Goal: Task Accomplishment & Management: Use online tool/utility

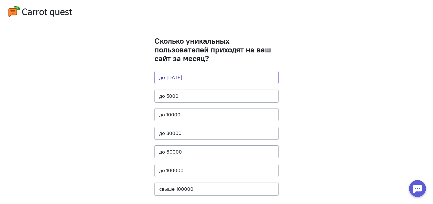
click at [189, 74] on button "до [DATE]" at bounding box center [216, 77] width 124 height 13
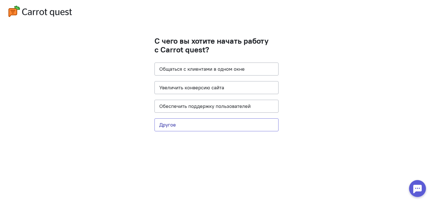
click at [197, 124] on button "Другое" at bounding box center [216, 124] width 124 height 13
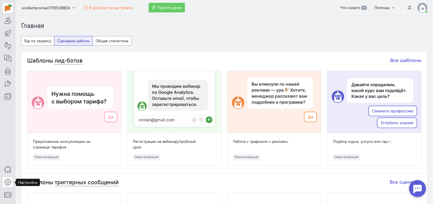
click at [8, 182] on icon at bounding box center [7, 182] width 7 height 7
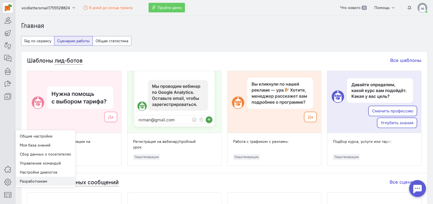
click at [54, 181] on link "Разработчикам" at bounding box center [45, 181] width 60 height 9
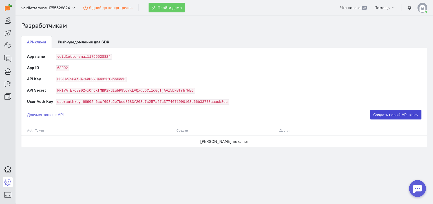
click at [396, 116] on button "Создать новый API-ключ" at bounding box center [395, 115] width 51 height 10
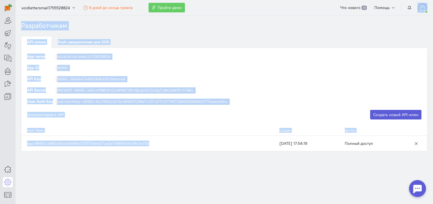
drag, startPoint x: 153, startPoint y: 143, endPoint x: 27, endPoint y: 145, distance: 126.0
click at [14, 149] on div "superadmin free-trial" at bounding box center [216, 102] width 433 height 204
click at [138, 140] on td "app.68902.b890d2ee1d3e81e2379724e427ce0a7f686fb1b108e7e73b" at bounding box center [148, 143] width 255 height 15
click at [150, 140] on td "app.68902.b890d2ee1d3e81e2379724e427ce0a7f686fb1b108e7e73b" at bounding box center [148, 143] width 255 height 15
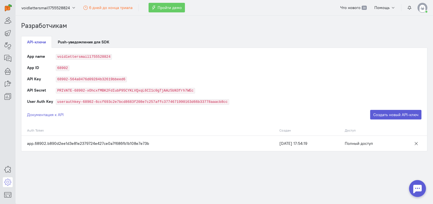
click at [144, 146] on td "app.68902.b890d2ee1d3e81e2379724e427ce0a7f686fb1b108e7e73b" at bounding box center [148, 143] width 255 height 15
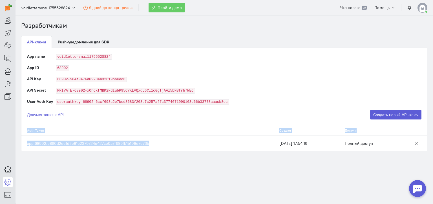
drag, startPoint x: 148, startPoint y: 143, endPoint x: 37, endPoint y: 144, distance: 110.7
click at [21, 146] on td "app.68902.b890d2ee1d3e81e2379724e427ce0a7f686fb1b108e7e73b" at bounding box center [148, 143] width 255 height 15
click at [82, 146] on td "app.68902.b890d2ee1d3e81e2379724e427ce0a7f686fb1b108e7e73b" at bounding box center [148, 143] width 255 height 15
drag, startPoint x: 144, startPoint y: 143, endPoint x: 27, endPoint y: 147, distance: 117.6
click at [27, 147] on td "app.68902.b890d2ee1d3e81e2379724e427ce0a7f686fb1b108e7e73b" at bounding box center [148, 143] width 255 height 15
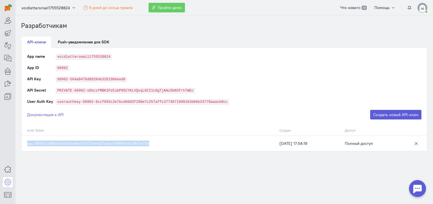
copy td "app.68902.b890d2ee1d3e81e2379724e427ce0a7f686fb1b108e7e73b"
